Goal: Task Accomplishment & Management: Manage account settings

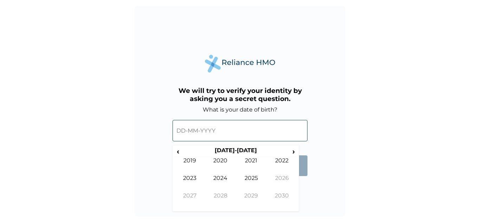
click at [182, 133] on input "text" at bounding box center [239, 130] width 135 height 21
click at [181, 150] on span "‹" at bounding box center [177, 151] width 7 height 9
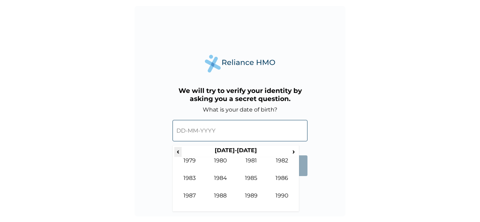
click at [177, 152] on span "‹" at bounding box center [177, 151] width 7 height 9
click at [223, 177] on td "1974" at bounding box center [220, 184] width 31 height 18
click at [219, 163] on td "Feb" at bounding box center [220, 166] width 31 height 18
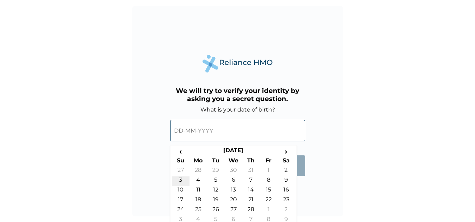
click at [179, 182] on td "3" at bounding box center [181, 182] width 18 height 10
type input "03-02-1974"
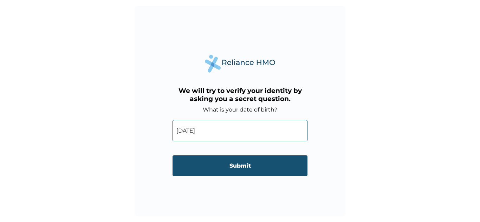
click at [244, 165] on input "Submit" at bounding box center [239, 166] width 135 height 21
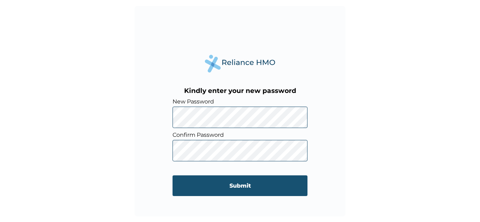
click at [241, 187] on input "Submit" at bounding box center [239, 186] width 135 height 21
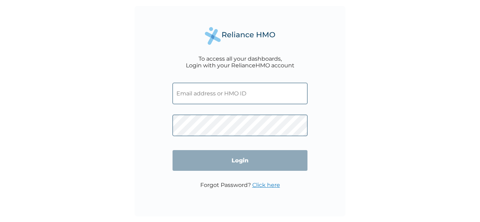
click at [211, 93] on input "text" at bounding box center [239, 93] width 135 height 21
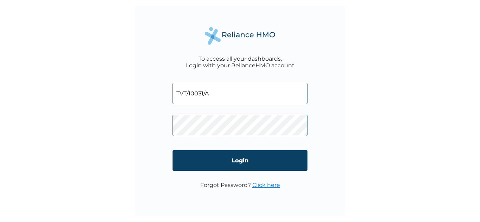
type input "TVT/10031/A"
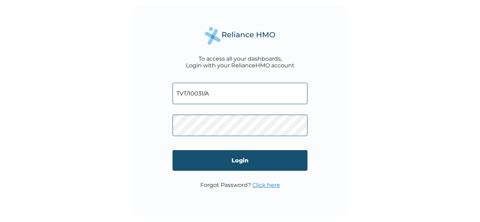
click at [239, 158] on input "Login" at bounding box center [239, 160] width 135 height 21
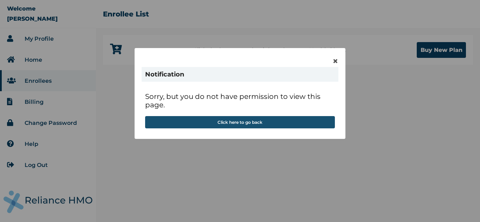
click at [232, 123] on button "Click here to go back" at bounding box center [240, 122] width 190 height 12
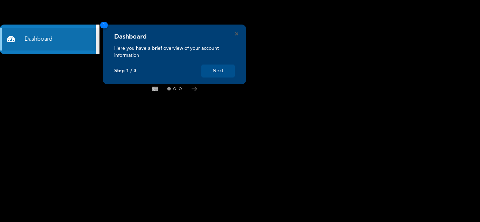
click at [221, 71] on button "Next" at bounding box center [217, 71] width 33 height 13
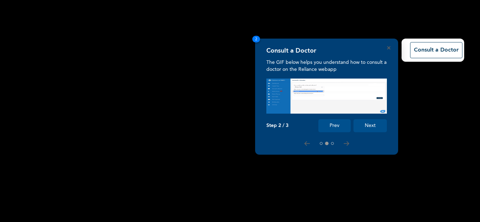
click at [360, 124] on button "Next" at bounding box center [369, 125] width 33 height 13
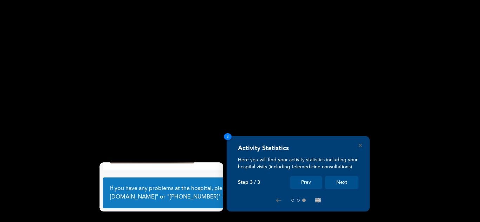
scroll to position [50, 0]
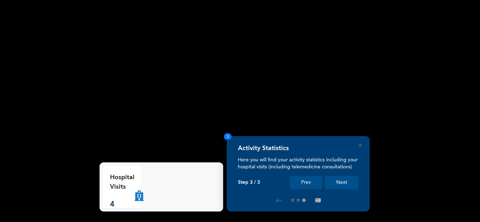
click at [343, 180] on button "Next" at bounding box center [341, 182] width 33 height 13
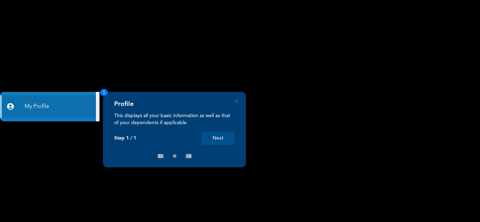
click at [220, 140] on button "Next" at bounding box center [217, 138] width 33 height 13
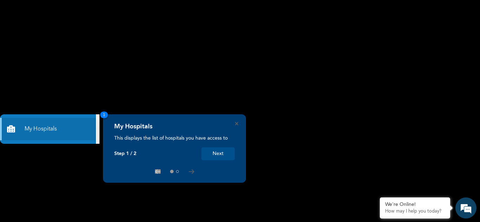
click at [219, 152] on button "Next" at bounding box center [217, 154] width 33 height 13
